Goal: Task Accomplishment & Management: Manage account settings

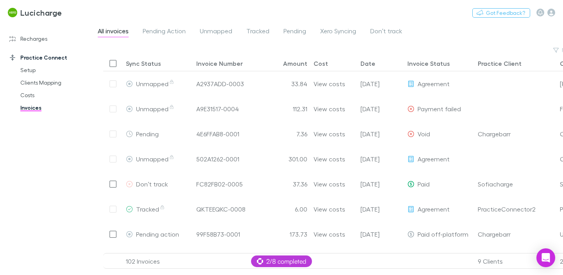
click at [48, 39] on link "Recharges" at bounding box center [49, 38] width 94 height 13
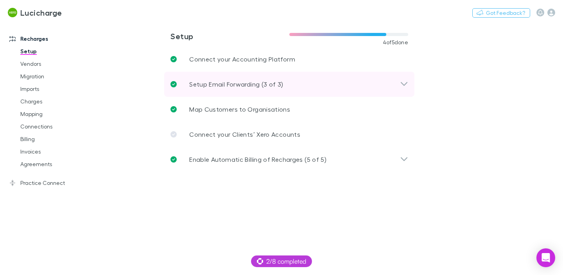
click at [206, 80] on p "Setup Email Forwarding (3 of 3)" at bounding box center [236, 83] width 94 height 9
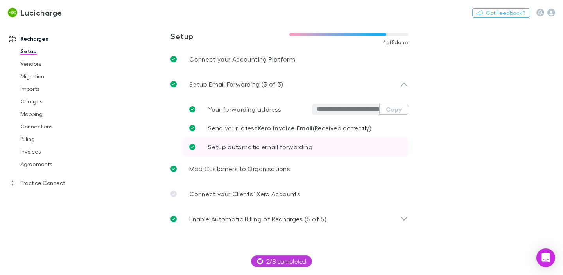
click at [242, 147] on span "Setup automatic email forwarding" at bounding box center [260, 146] width 104 height 7
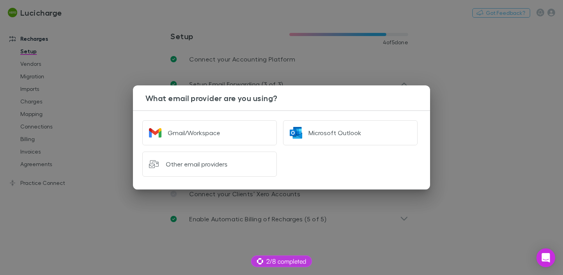
drag, startPoint x: 129, startPoint y: 67, endPoint x: 54, endPoint y: 73, distance: 75.3
click at [128, 67] on div "What email provider are you using? Gmail/Workspace Microsoft Outlook Other emai…" at bounding box center [281, 137] width 563 height 275
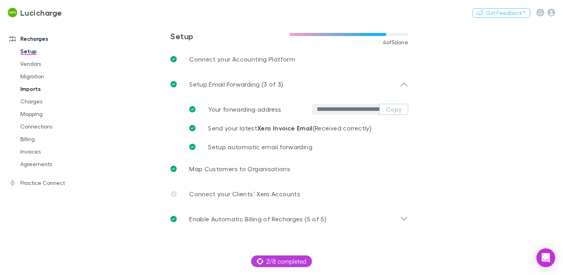
click at [35, 91] on link "Imports" at bounding box center [54, 89] width 83 height 13
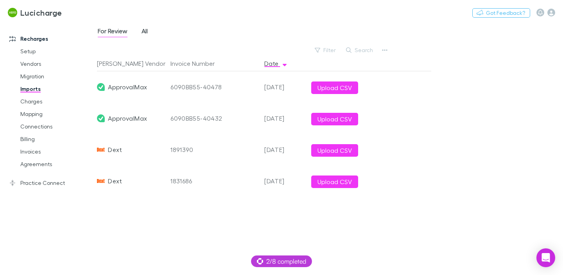
click at [148, 33] on span "All" at bounding box center [145, 32] width 6 height 10
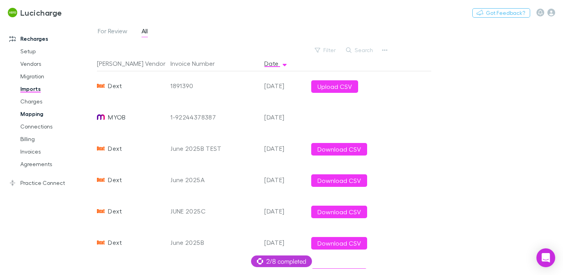
scroll to position [128, 0]
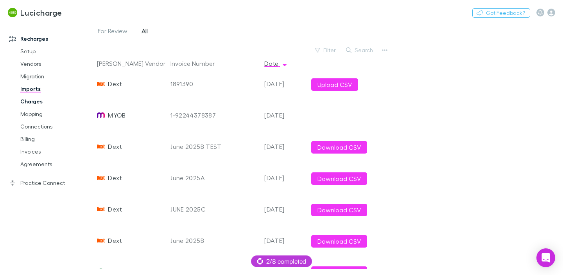
click at [38, 106] on link "Charges" at bounding box center [54, 101] width 83 height 13
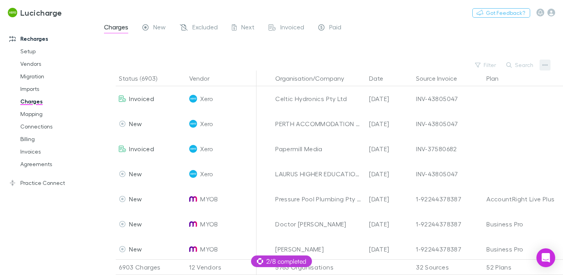
click at [541, 66] on button "button" at bounding box center [545, 64] width 11 height 11
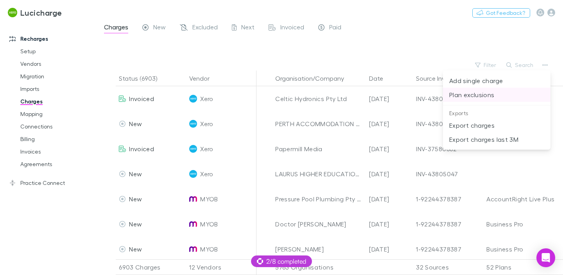
click at [481, 98] on p "Plan exclusions" at bounding box center [496, 94] width 95 height 9
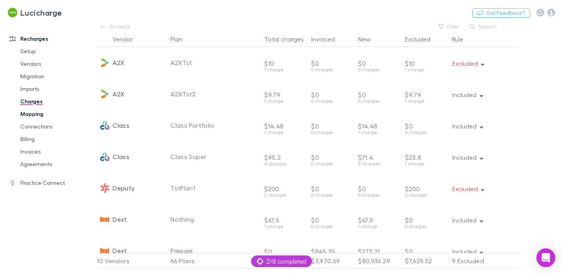
click at [34, 113] on link "Mapping" at bounding box center [54, 114] width 83 height 13
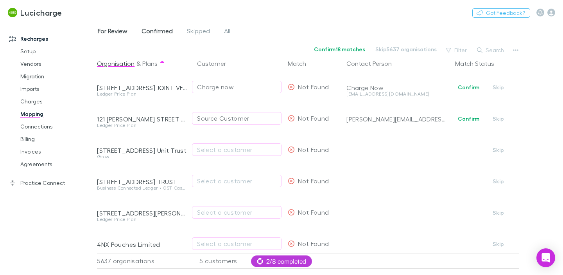
click at [160, 33] on span "Confirmed" at bounding box center [157, 32] width 31 height 10
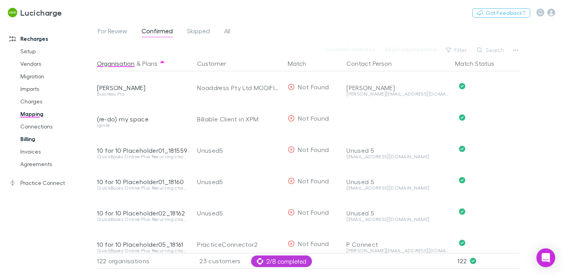
click at [44, 139] on link "Billing" at bounding box center [54, 139] width 83 height 13
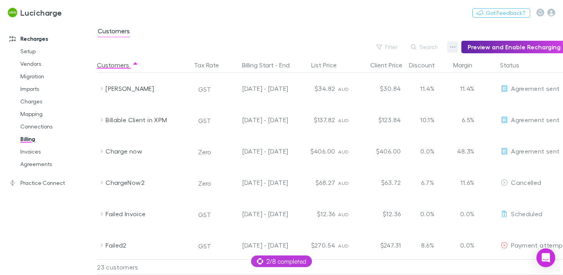
click at [456, 47] on icon "button" at bounding box center [452, 47] width 5 height 6
click at [408, 72] on p "Discount Split" at bounding box center [408, 72] width 95 height 9
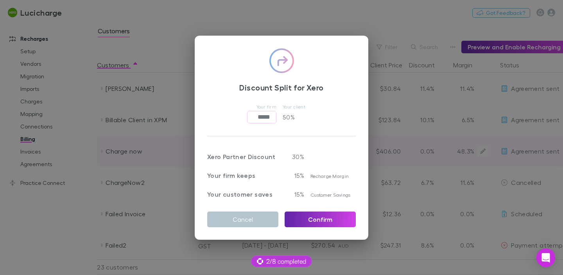
drag, startPoint x: 263, startPoint y: 219, endPoint x: 335, endPoint y: 163, distance: 90.6
click at [263, 219] on button "Cancel" at bounding box center [242, 219] width 71 height 16
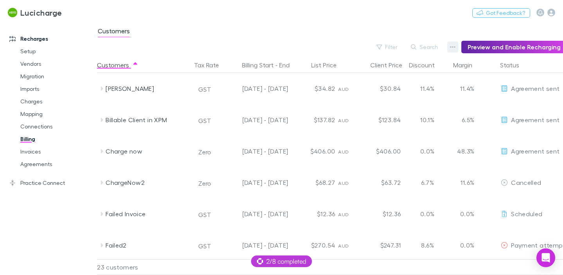
click at [458, 48] on button "button" at bounding box center [452, 46] width 11 height 11
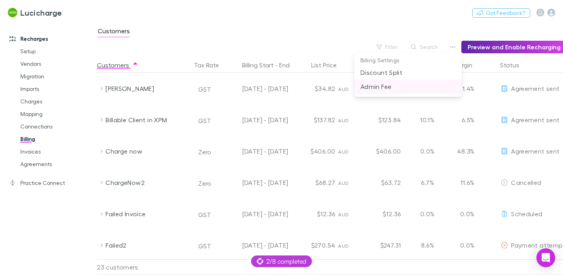
click at [395, 89] on p "Admin Fee" at bounding box center [408, 86] width 95 height 9
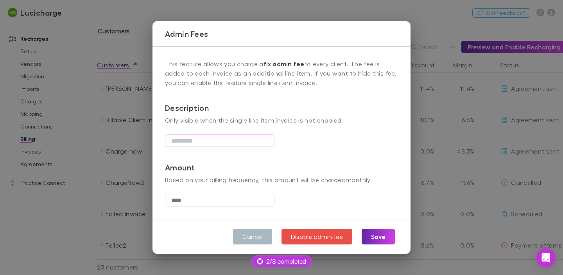
click at [259, 235] on button "Cancel" at bounding box center [252, 236] width 39 height 16
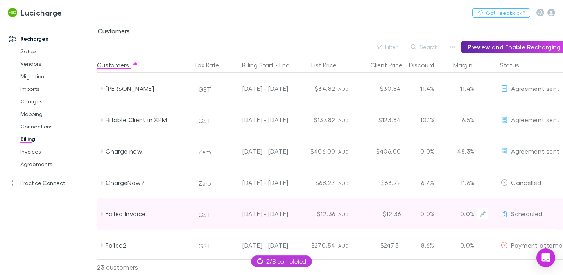
scroll to position [1, 4]
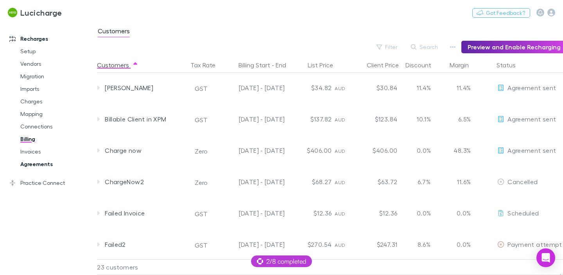
drag, startPoint x: 41, startPoint y: 165, endPoint x: 88, endPoint y: 159, distance: 47.0
click at [42, 165] on link "Agreements" at bounding box center [54, 164] width 83 height 13
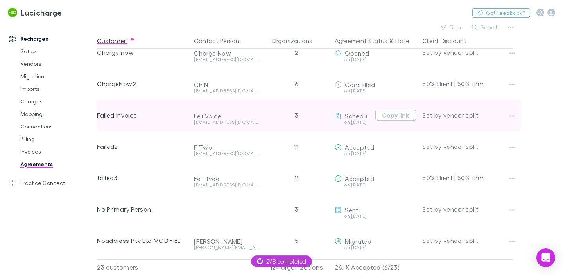
scroll to position [75, 0]
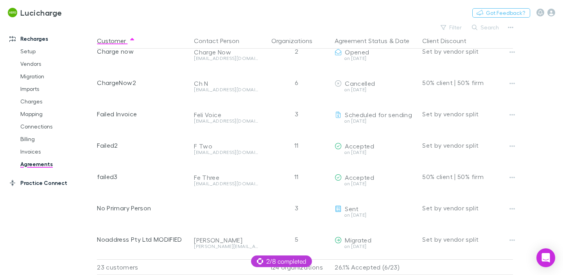
drag, startPoint x: 56, startPoint y: 184, endPoint x: 83, endPoint y: 182, distance: 27.1
click at [56, 184] on link "Practice Connect" at bounding box center [49, 182] width 94 height 13
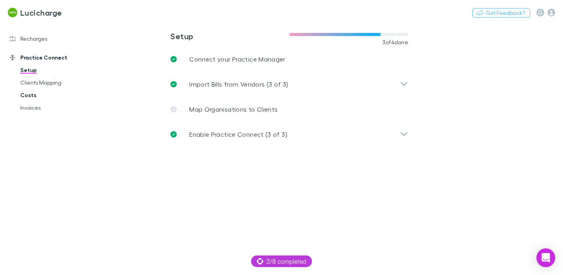
click at [33, 97] on link "Costs" at bounding box center [54, 95] width 83 height 13
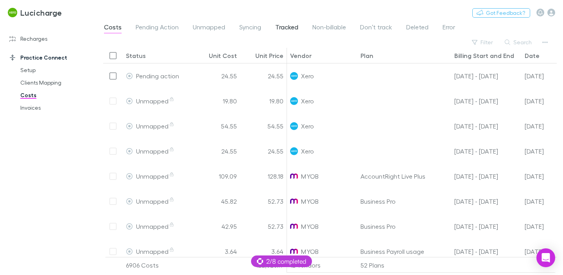
click at [286, 28] on span "Tracked" at bounding box center [286, 28] width 23 height 10
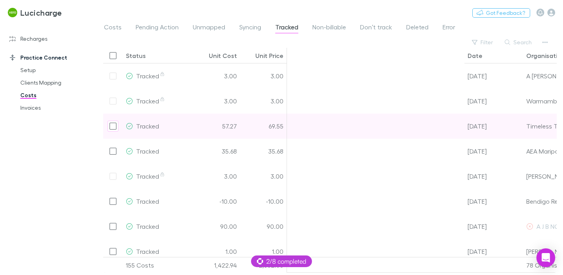
scroll to position [0, 258]
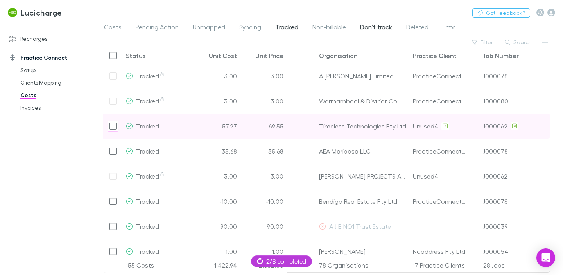
click at [379, 28] on span "Don’t track" at bounding box center [376, 28] width 32 height 10
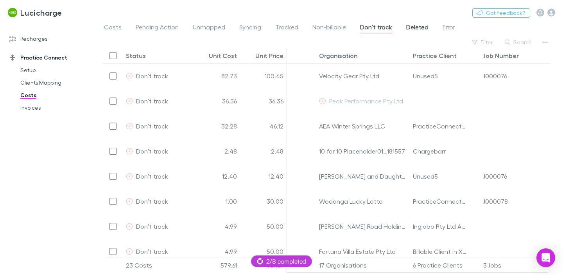
click at [417, 31] on span "Deleted" at bounding box center [417, 28] width 22 height 10
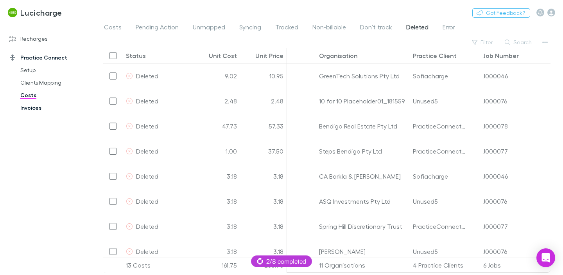
click at [34, 109] on link "Invoices" at bounding box center [54, 107] width 83 height 13
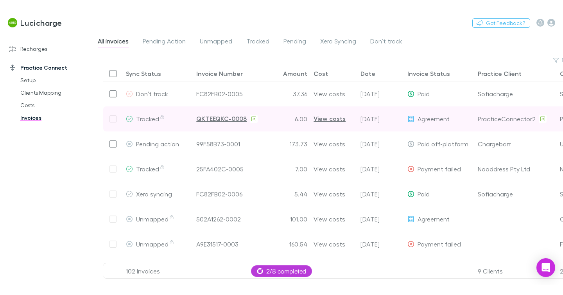
scroll to position [85, 0]
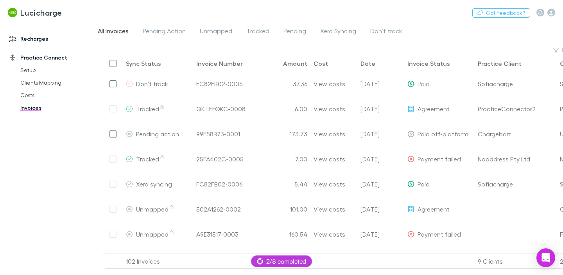
click at [43, 40] on link "Recharges" at bounding box center [49, 38] width 94 height 13
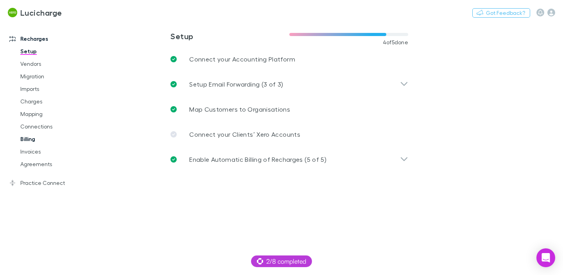
click at [34, 141] on link "Billing" at bounding box center [54, 139] width 83 height 13
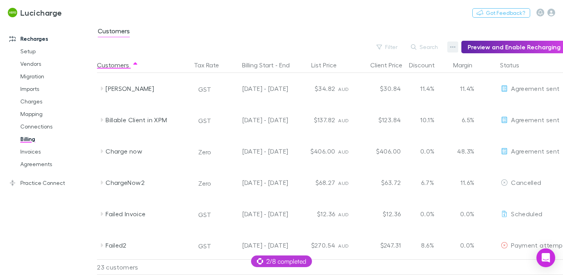
click at [456, 44] on icon "button" at bounding box center [452, 47] width 5 height 6
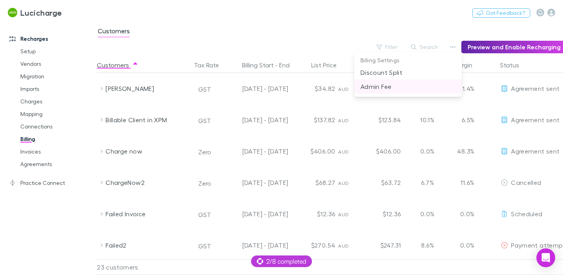
click at [380, 86] on p "Admin Fee" at bounding box center [408, 86] width 95 height 9
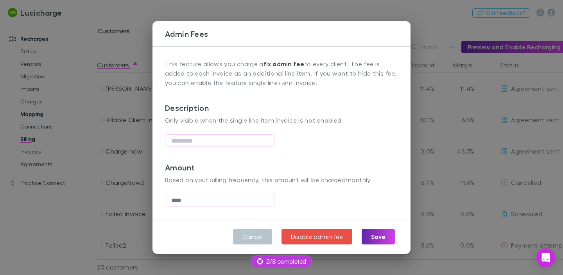
drag, startPoint x: 104, startPoint y: 120, endPoint x: 85, endPoint y: 113, distance: 20.0
click at [104, 120] on div "Admin Fees This feature allows you charge a fix admin fee to every client. The …" at bounding box center [281, 137] width 563 height 275
